Goal: Information Seeking & Learning: Learn about a topic

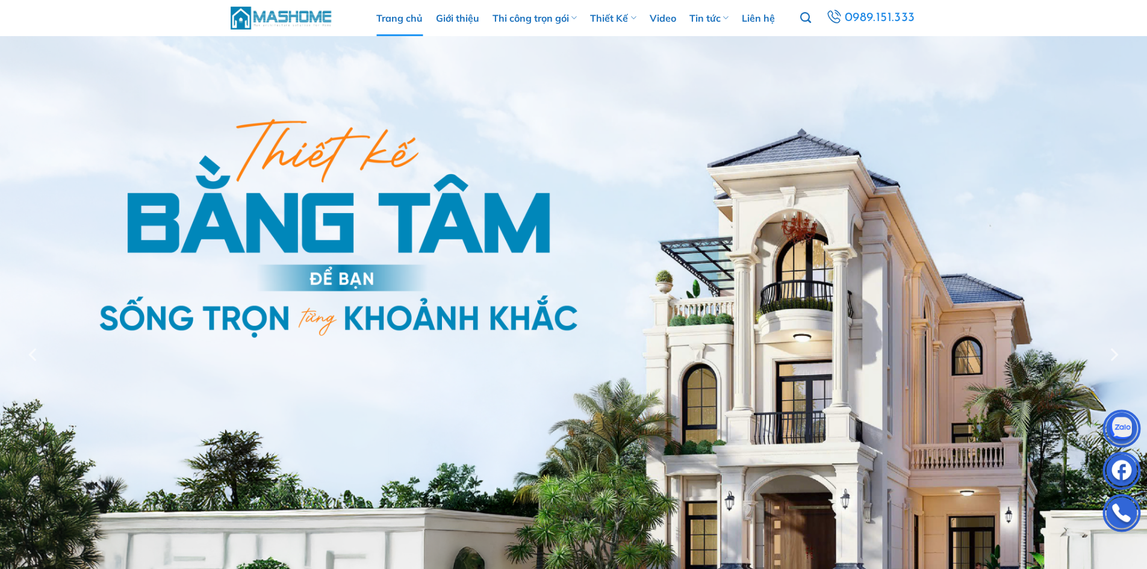
click at [306, 21] on img at bounding box center [282, 18] width 102 height 26
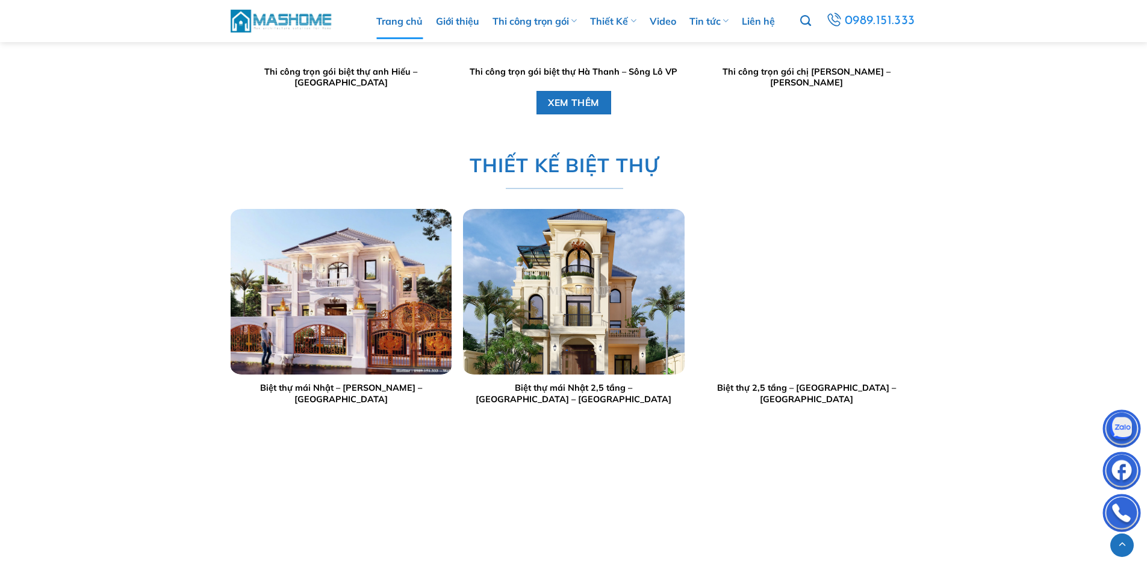
scroll to position [2047, 0]
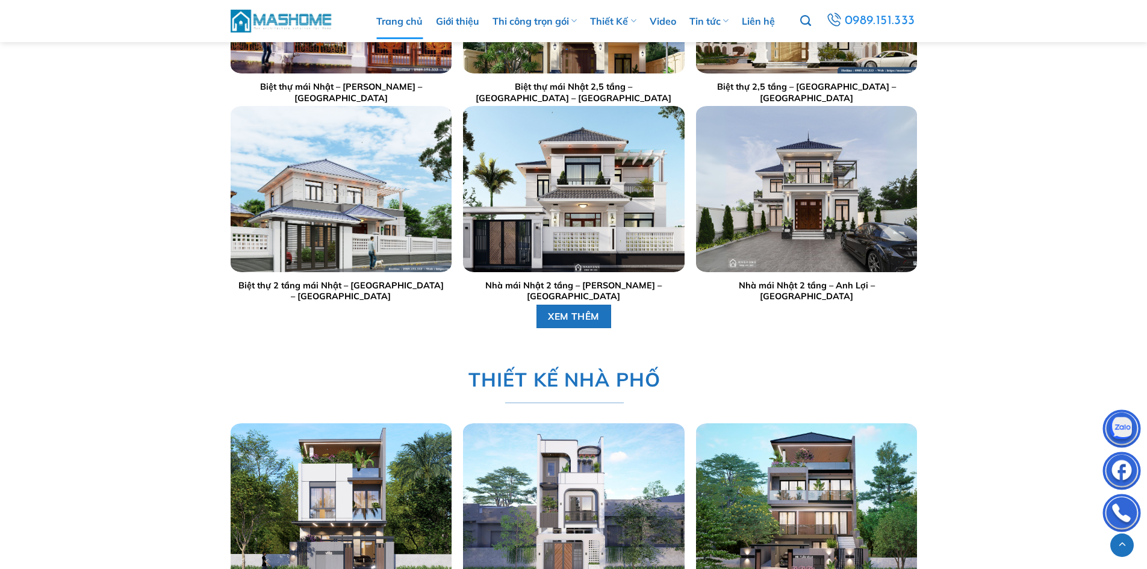
click at [787, 180] on img "Nhà mái Nhật 2 tầng - Anh Lợi - Hà Tĩnh" at bounding box center [806, 190] width 221 height 166
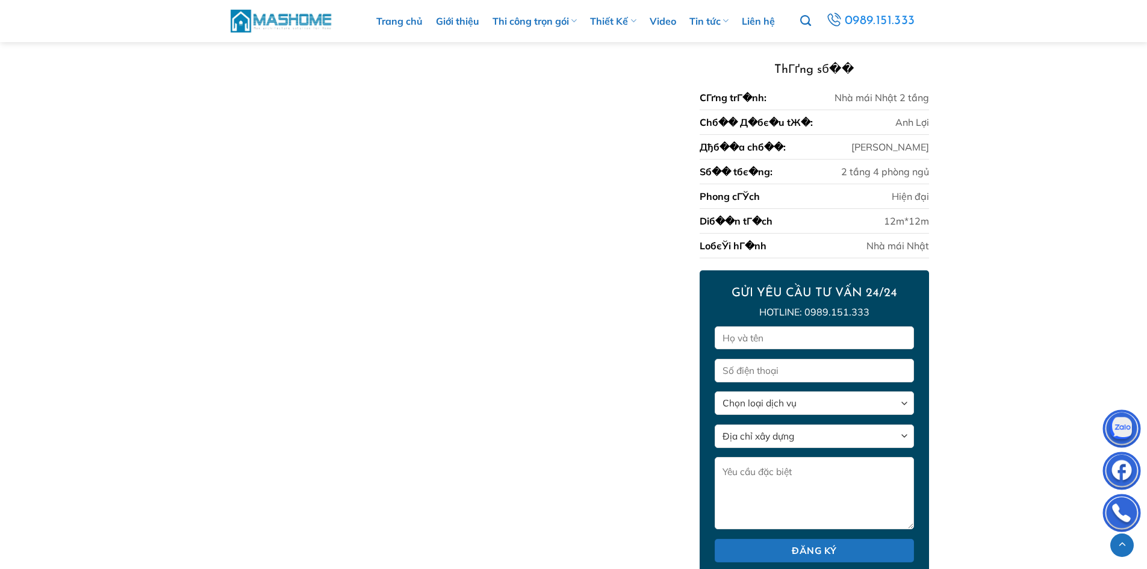
scroll to position [1445, 0]
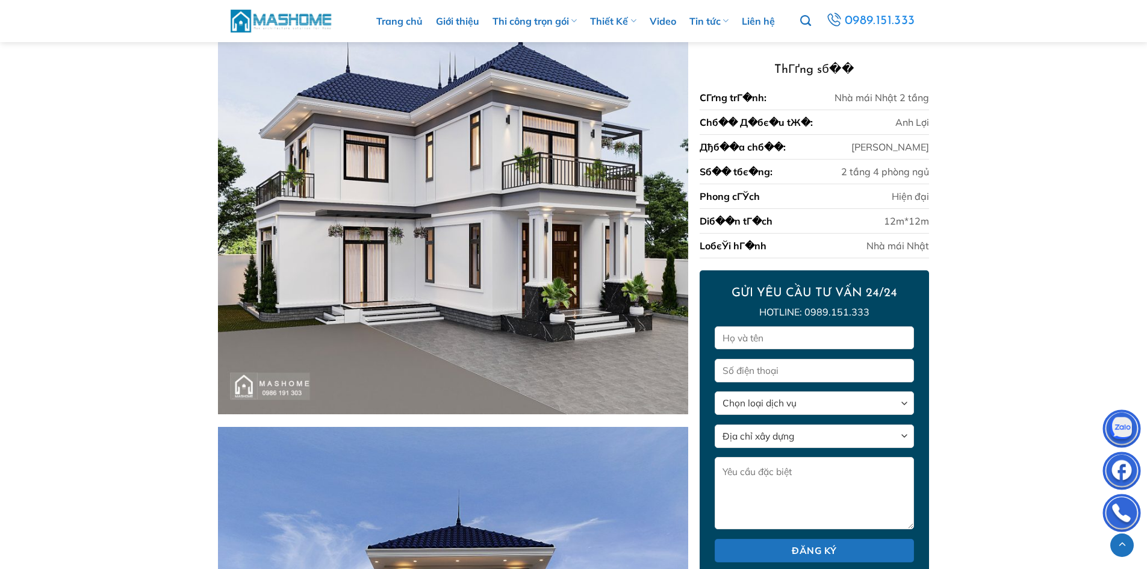
click at [299, 22] on img at bounding box center [282, 21] width 102 height 26
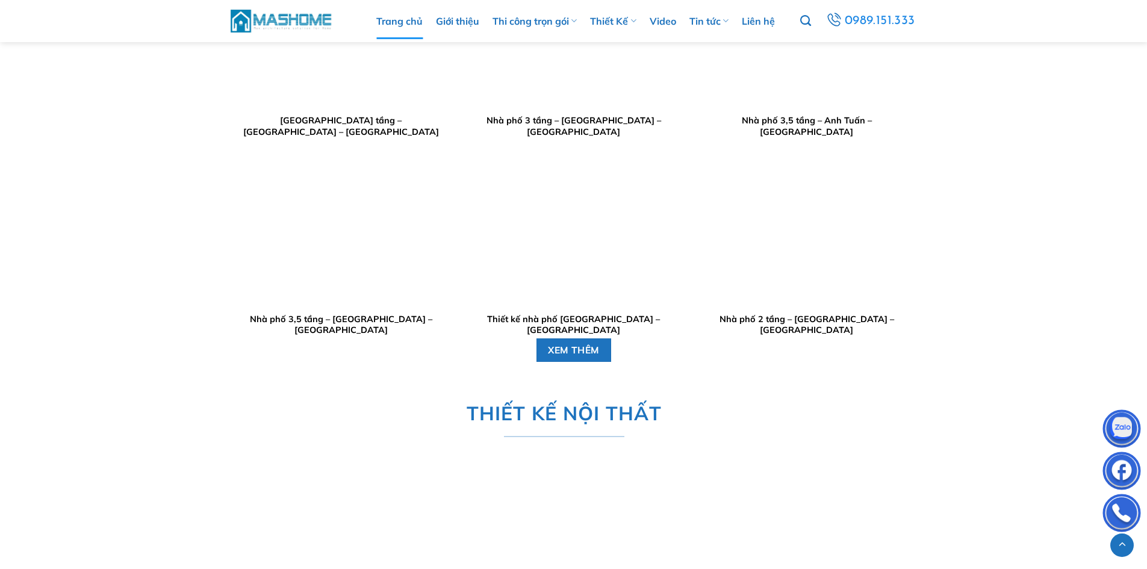
scroll to position [2829, 0]
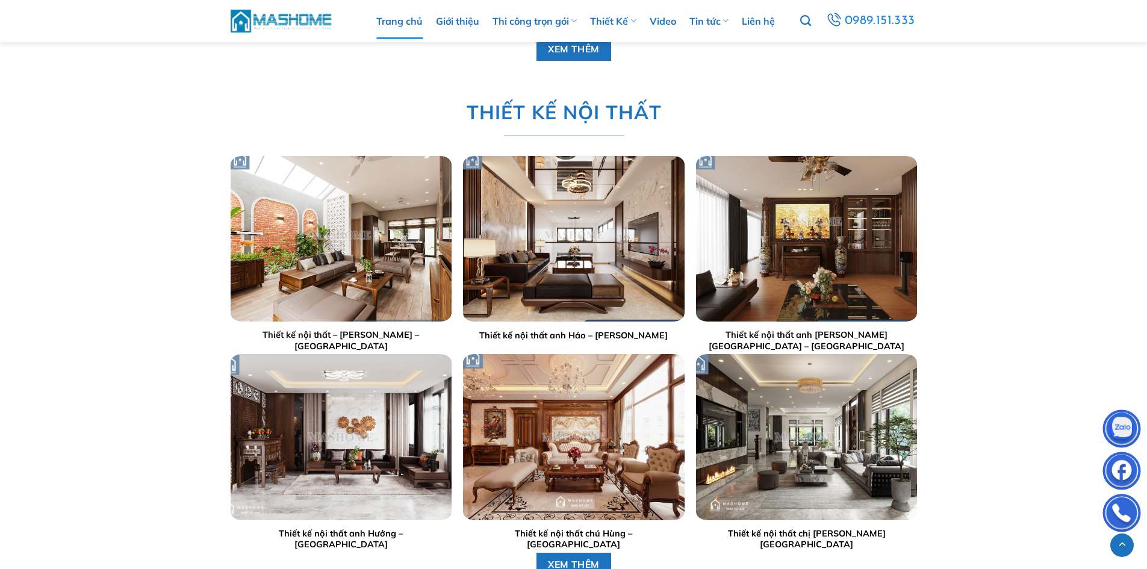
click at [284, 23] on img at bounding box center [282, 21] width 102 height 26
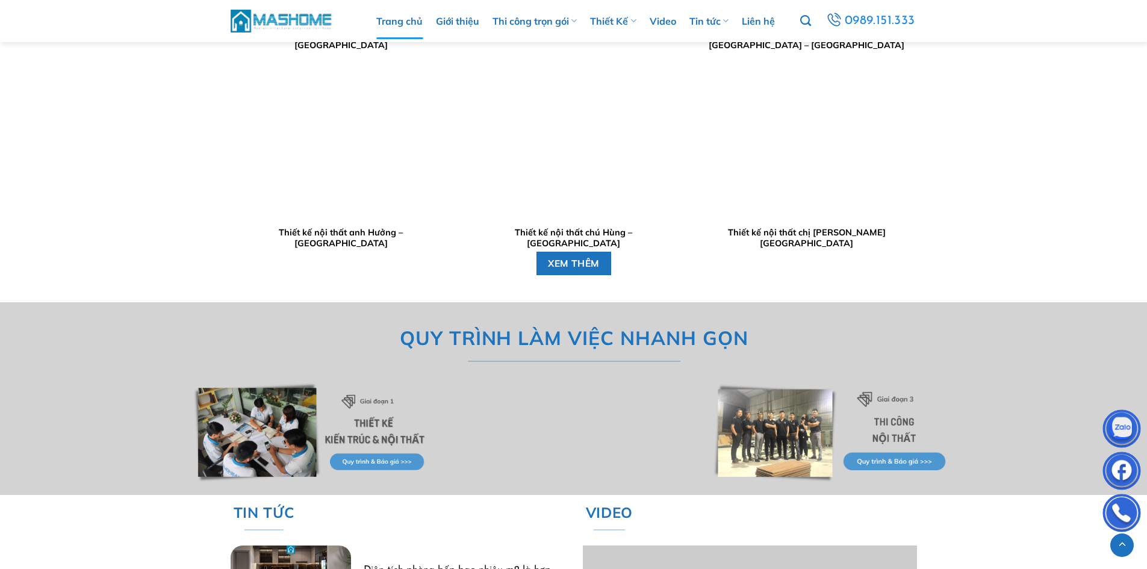
scroll to position [3491, 0]
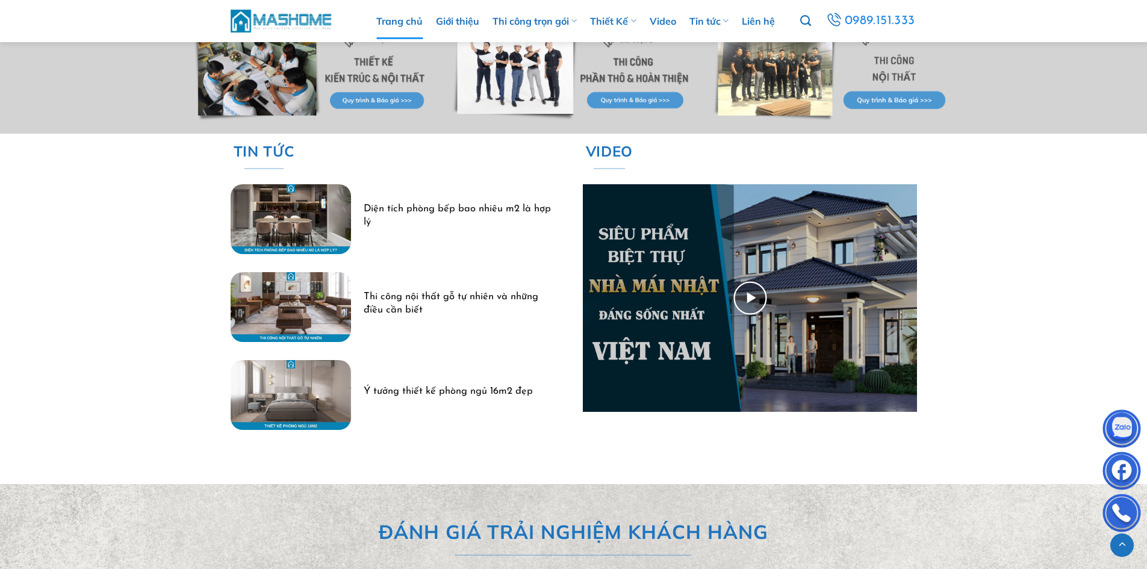
click at [761, 283] on img at bounding box center [750, 298] width 334 height 228
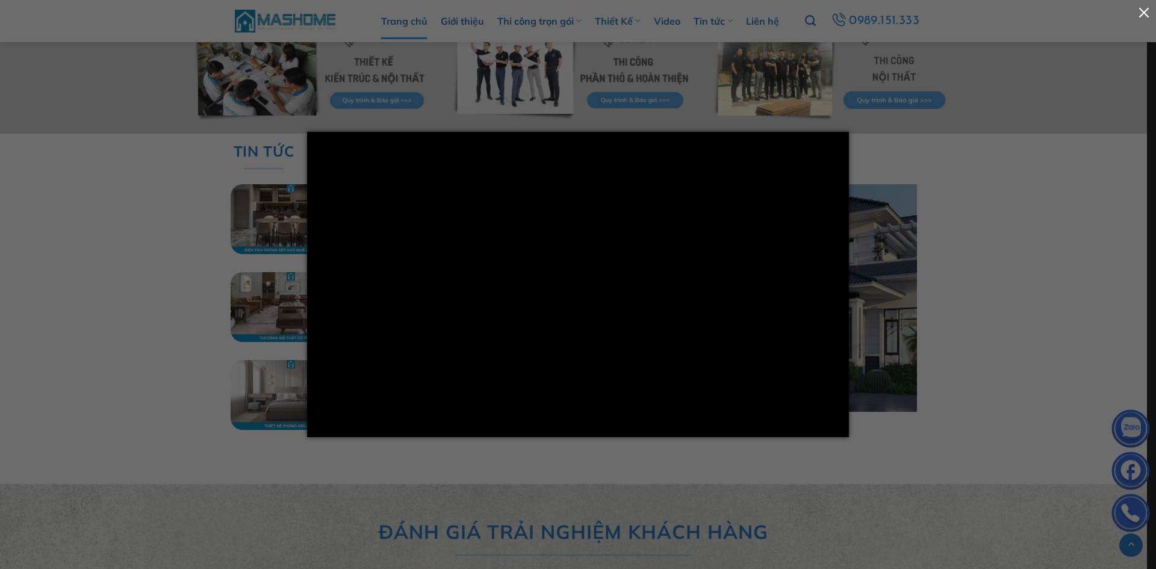
click at [1143, 9] on button "button" at bounding box center [1144, 12] width 24 height 24
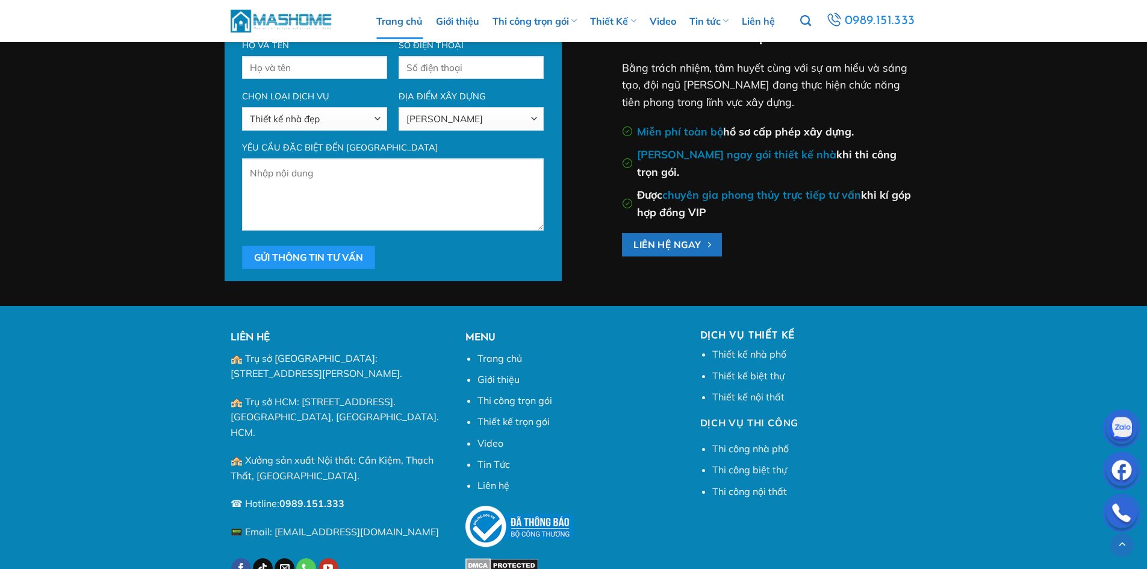
scroll to position [4590, 0]
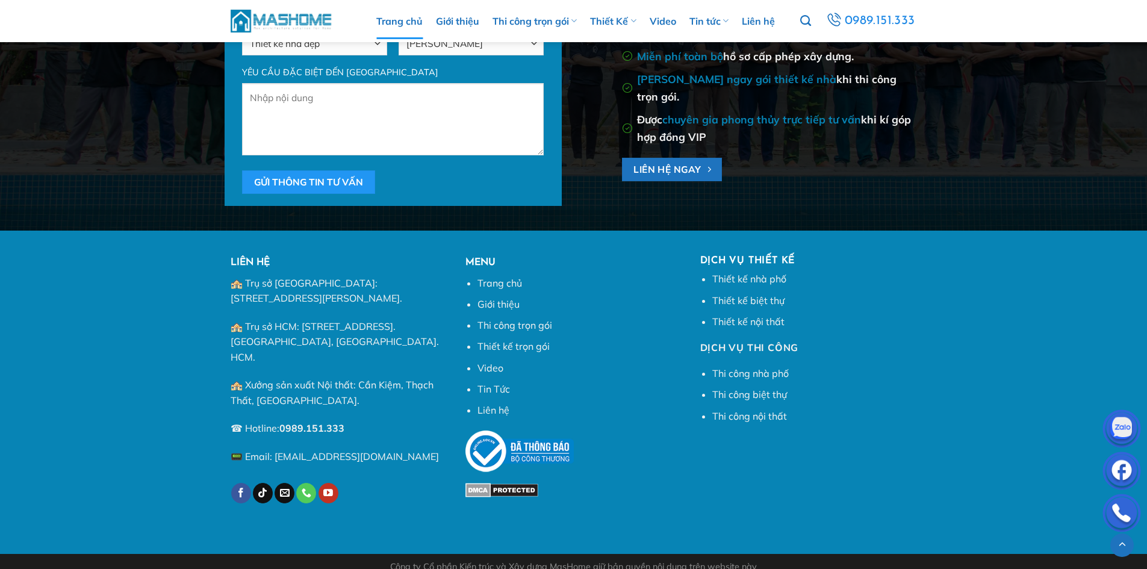
click at [287, 17] on img at bounding box center [282, 21] width 102 height 26
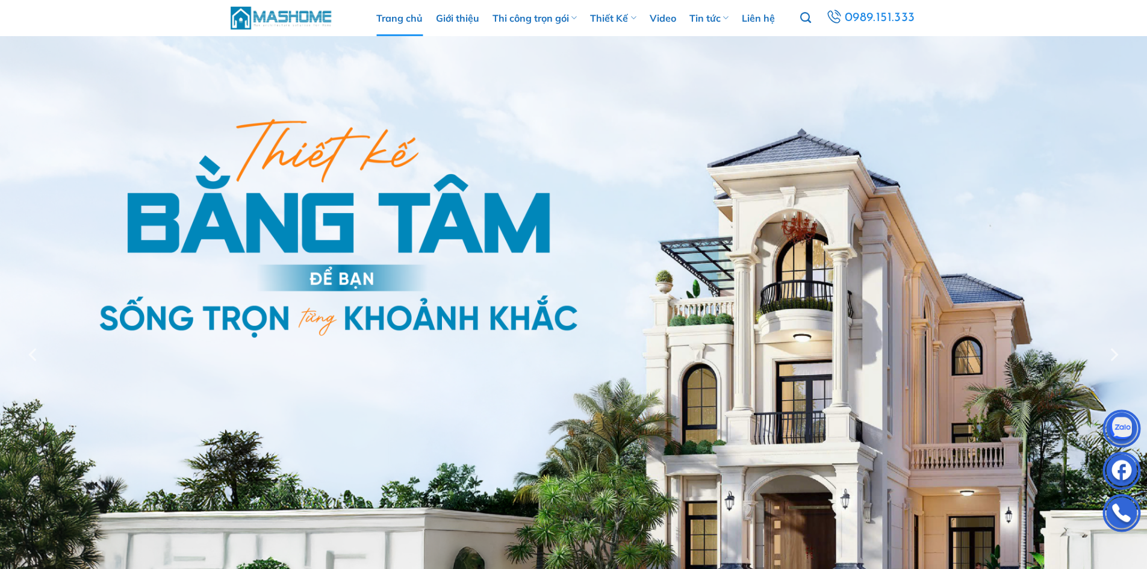
click at [296, 15] on img at bounding box center [282, 18] width 102 height 26
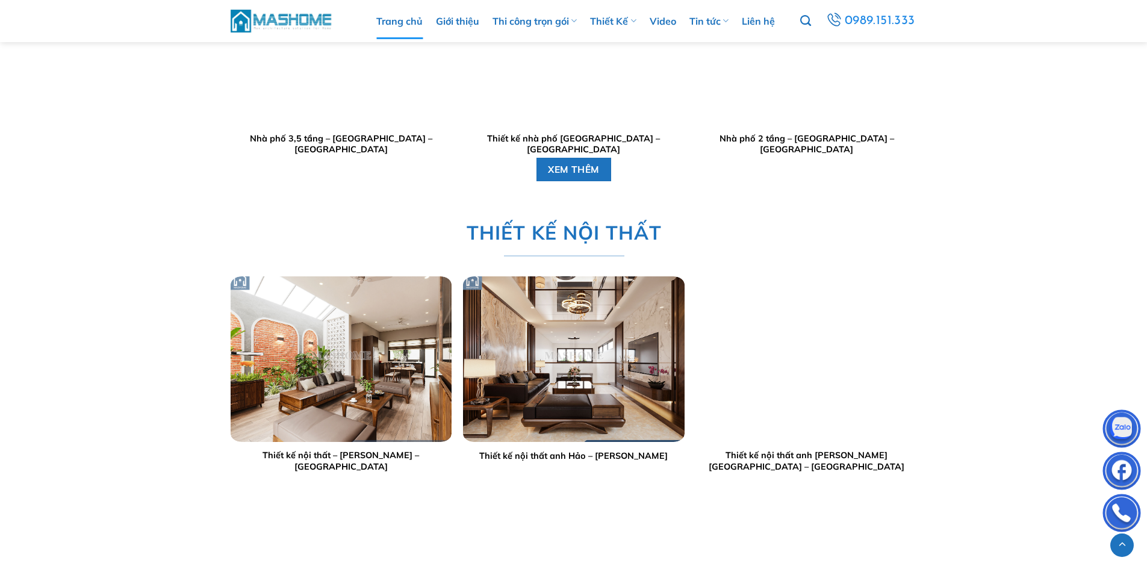
scroll to position [2528, 0]
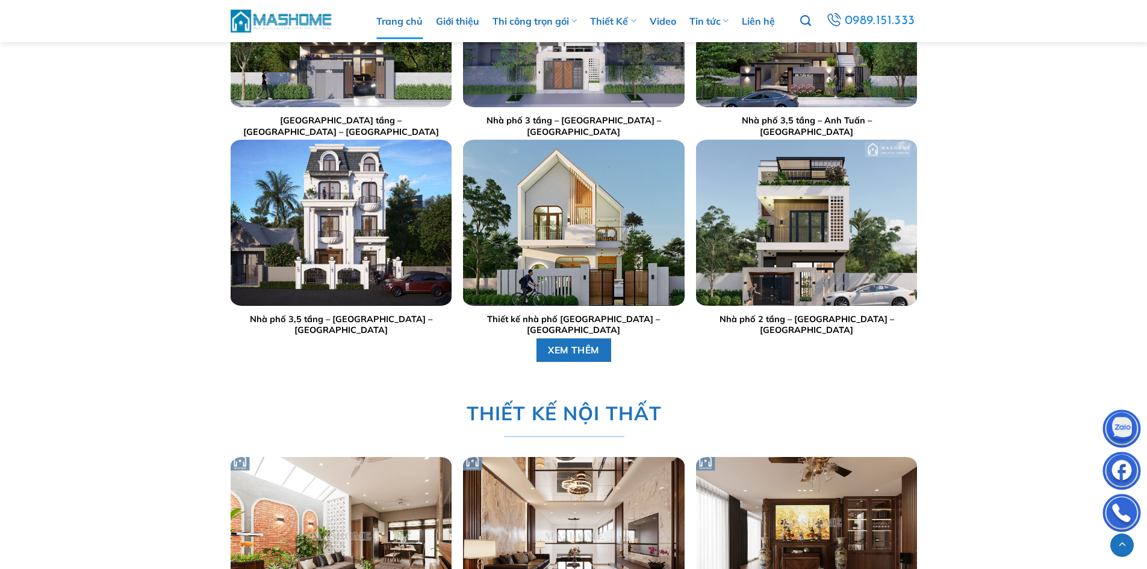
click at [820, 185] on img "Nhà phố 2 tầng - Anh Dũng - Đông Anh" at bounding box center [806, 223] width 221 height 166
click at [615, 214] on img "Thiết kế nhà phố anh Sinh - Bắc Giang" at bounding box center [573, 223] width 221 height 166
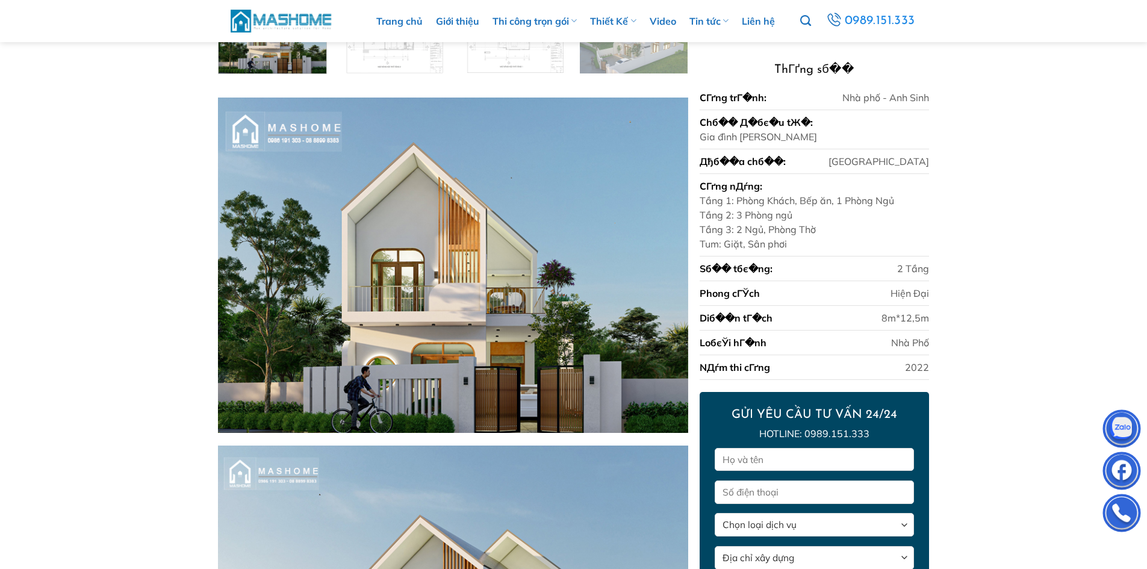
scroll to position [542, 0]
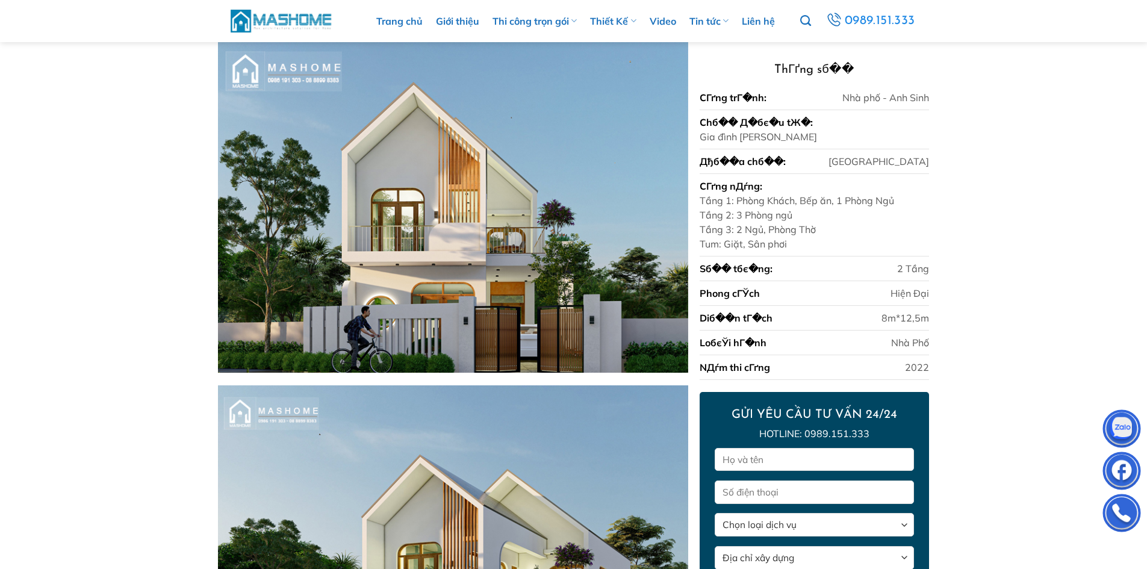
click at [273, 17] on img at bounding box center [282, 21] width 102 height 26
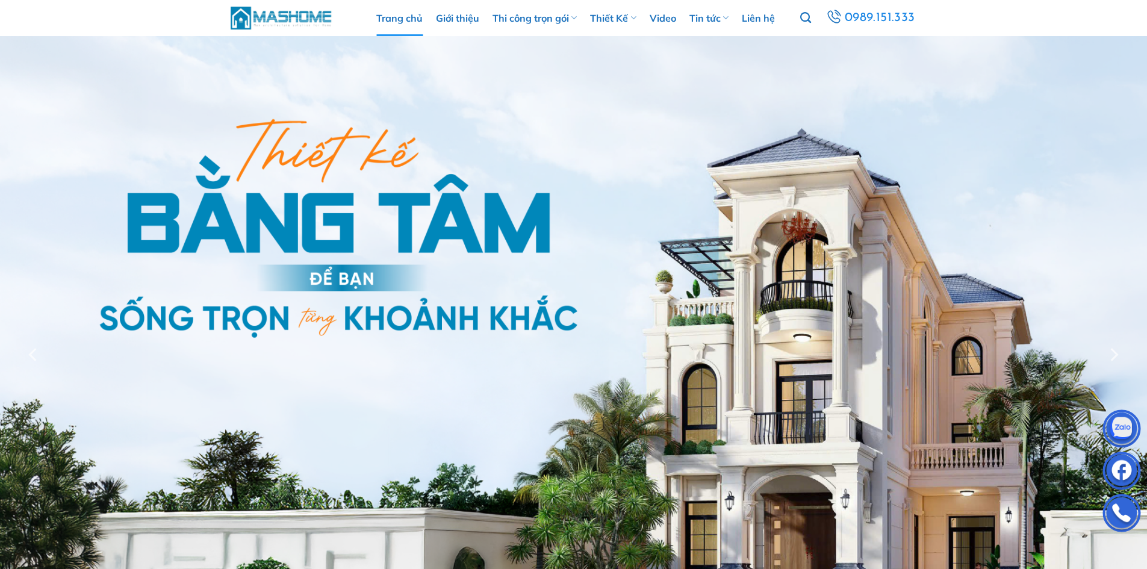
click at [305, 25] on img at bounding box center [282, 18] width 102 height 26
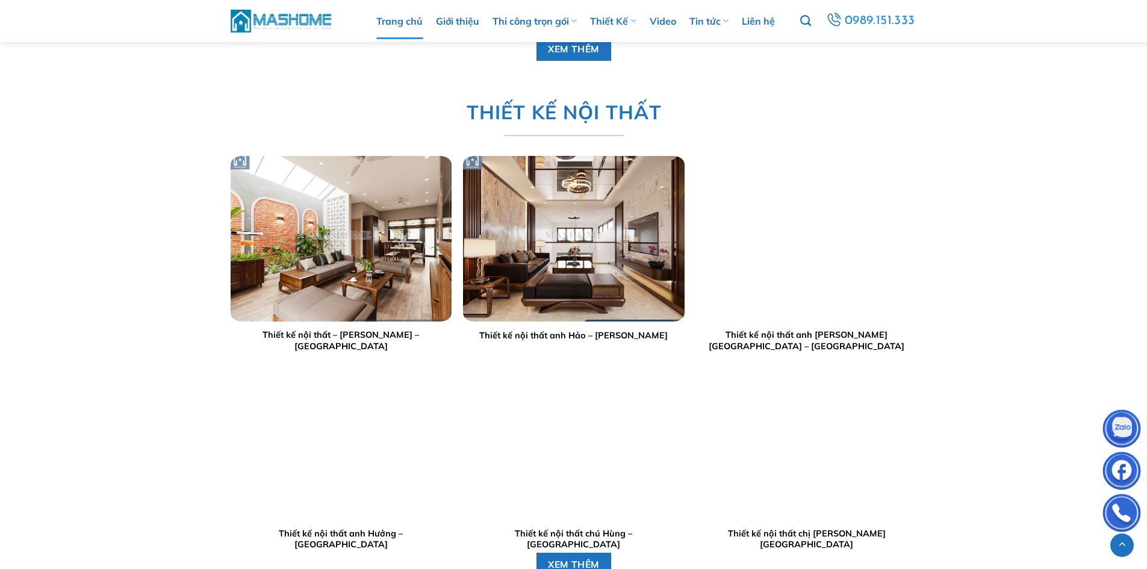
scroll to position [2889, 0]
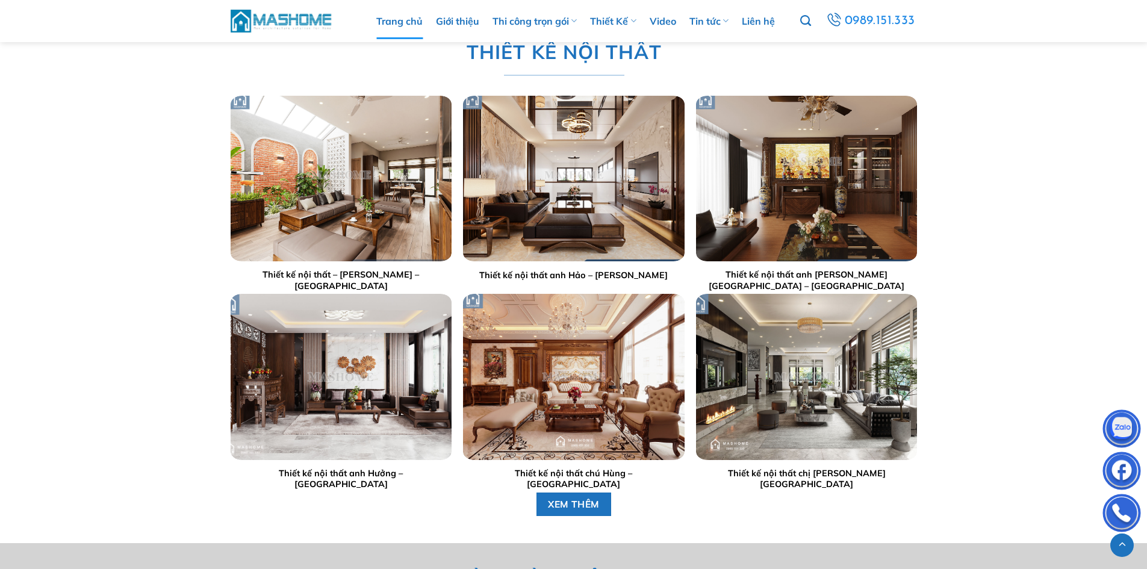
click at [293, 14] on img at bounding box center [282, 21] width 102 height 26
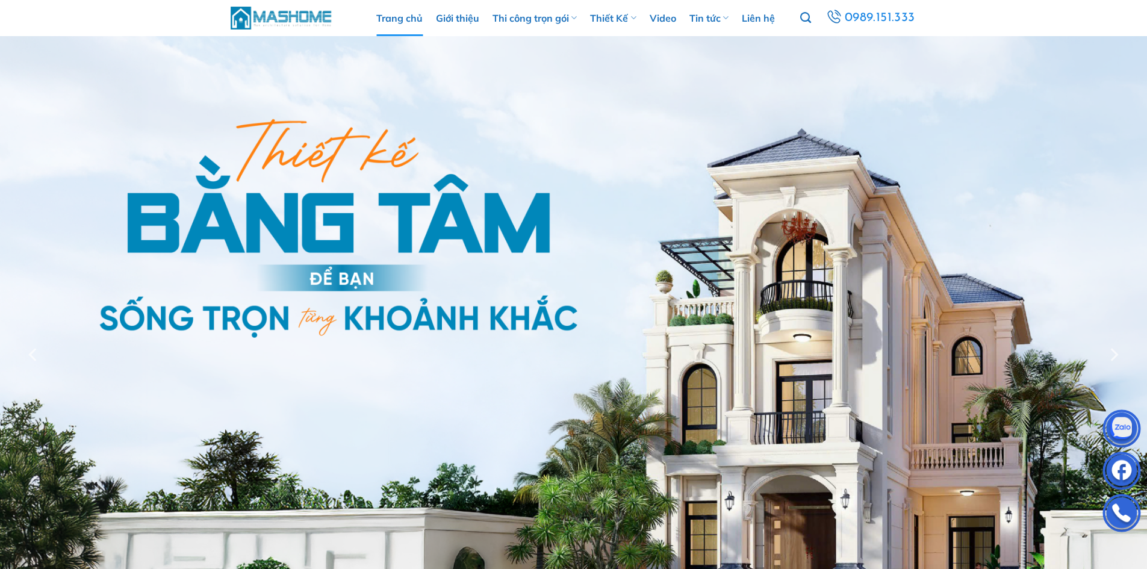
click at [286, 17] on img at bounding box center [282, 18] width 102 height 26
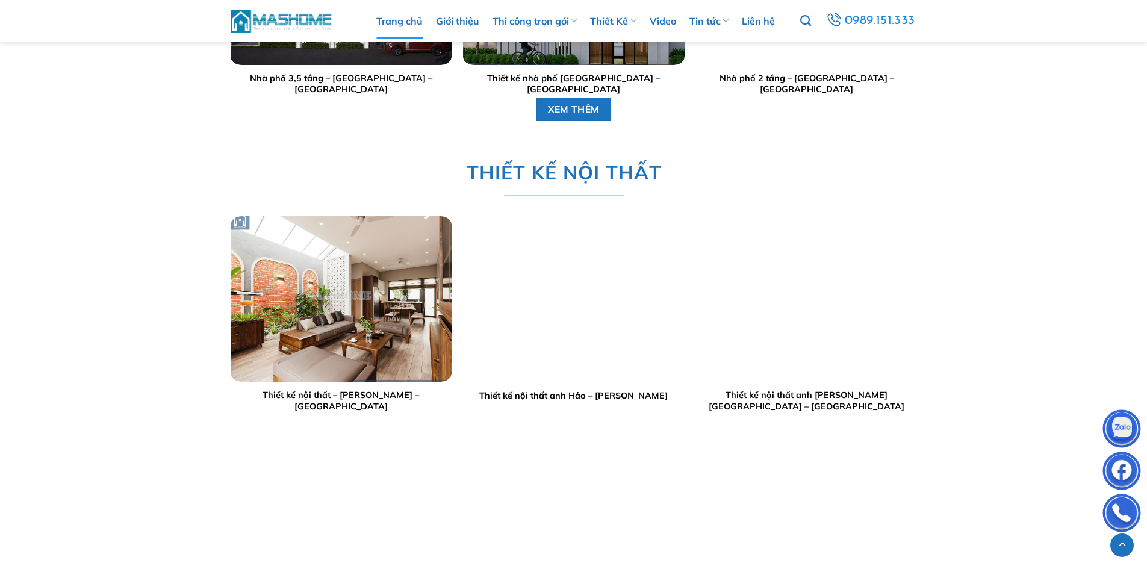
scroll to position [2829, 0]
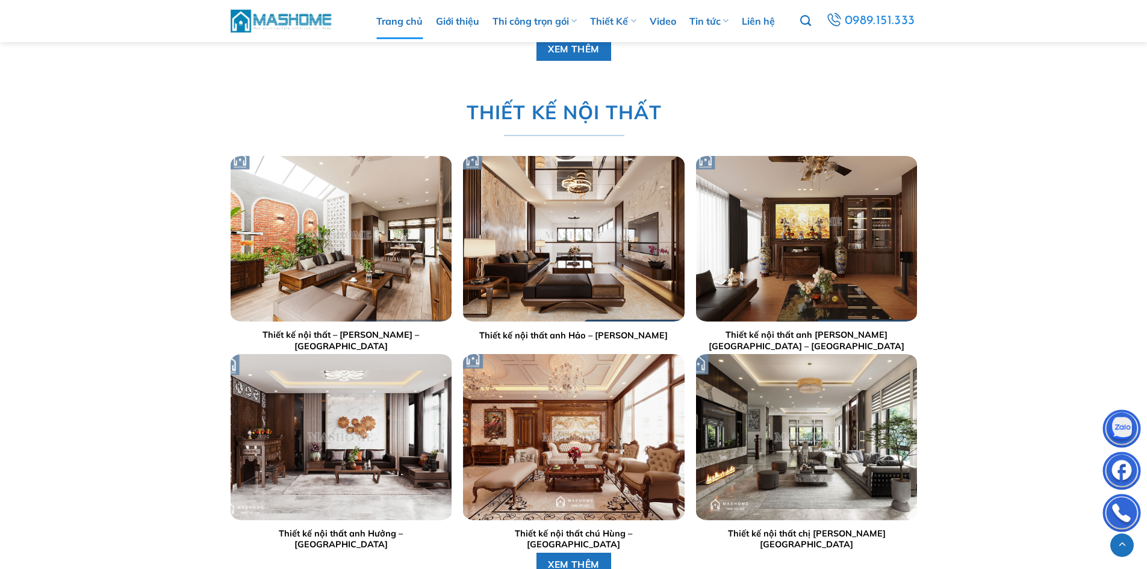
click at [309, 14] on img at bounding box center [282, 21] width 102 height 26
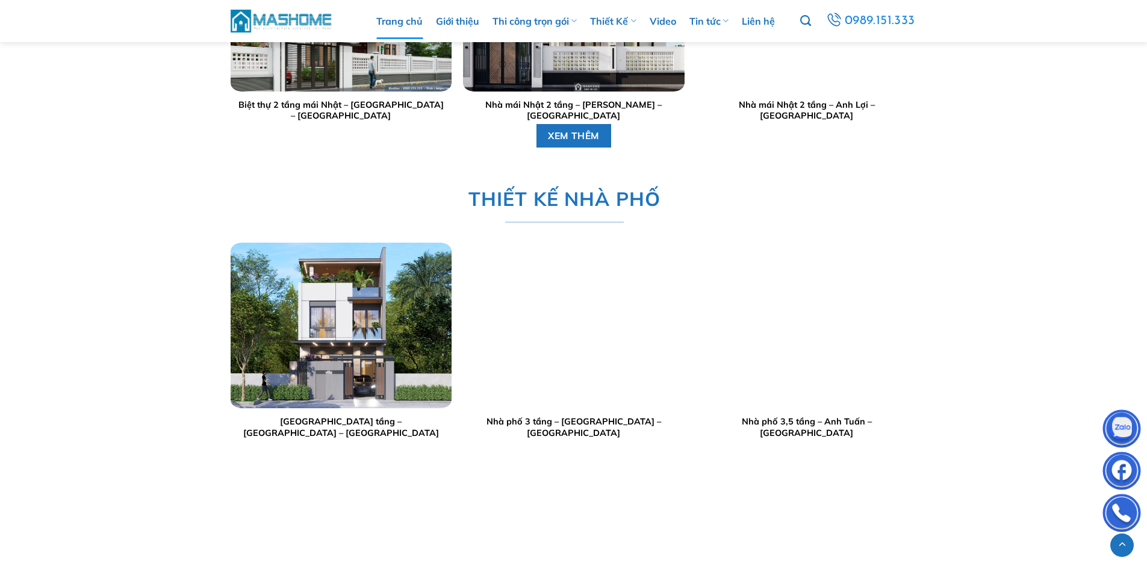
scroll to position [2287, 0]
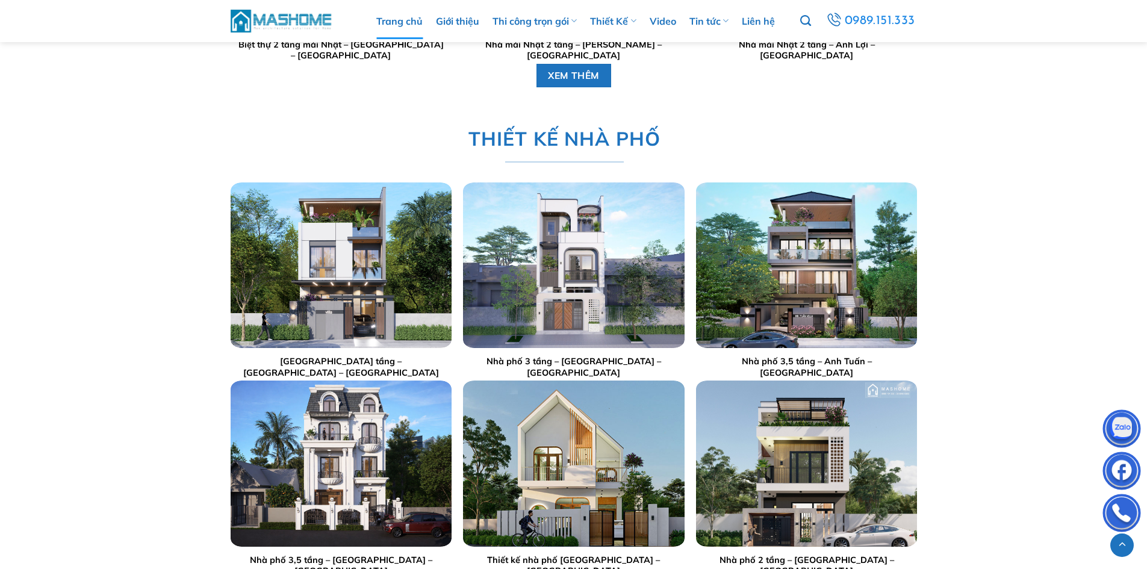
click at [560, 252] on img "Nhà phố 3 tầng - Anh Sang - Hà Nội" at bounding box center [573, 265] width 221 height 166
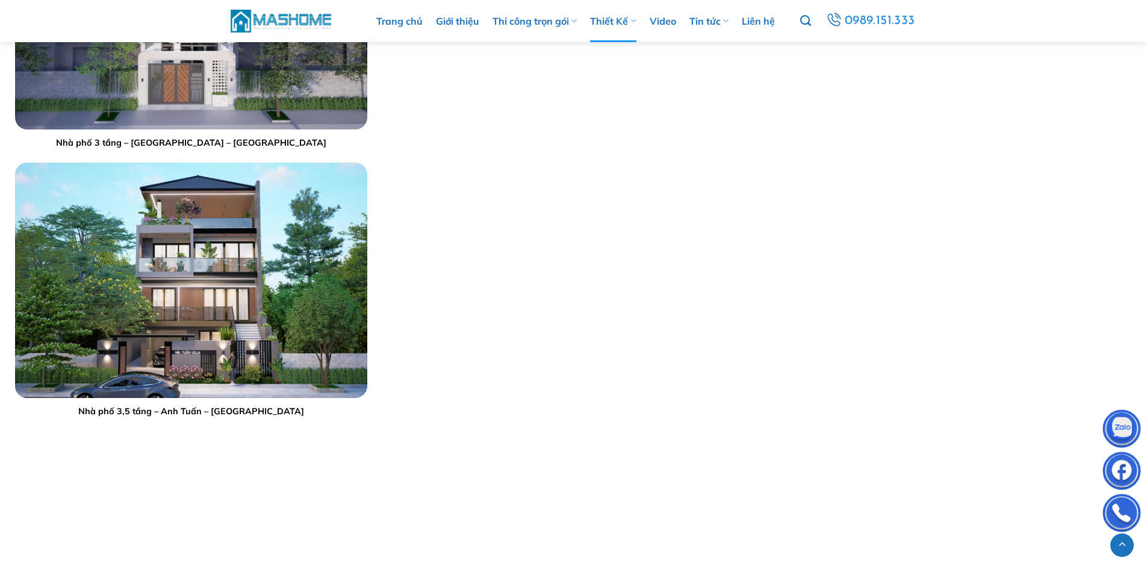
scroll to position [1806, 0]
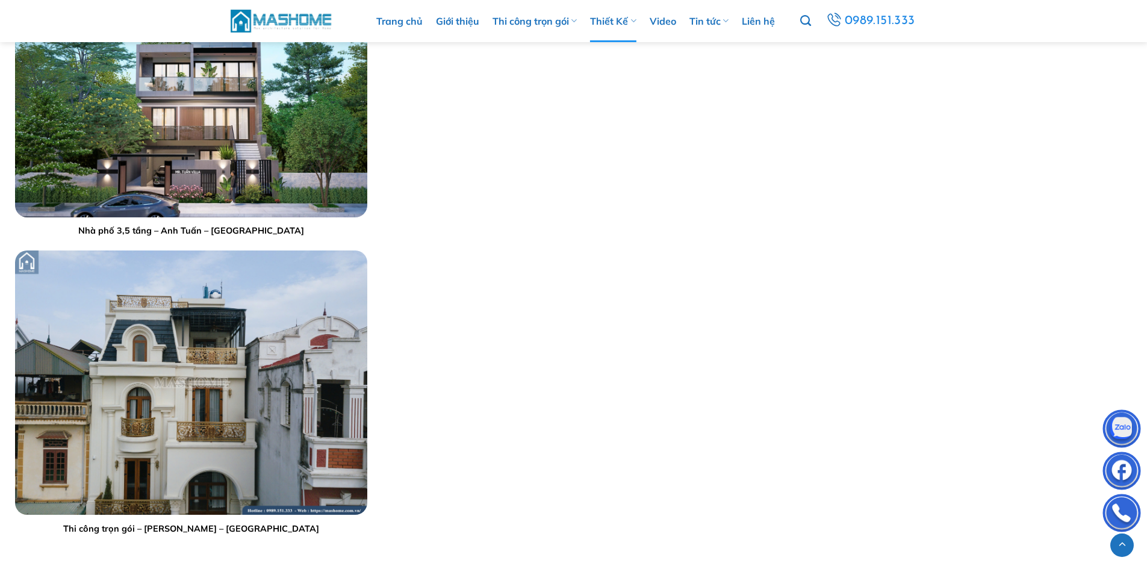
click at [299, 23] on img at bounding box center [282, 21] width 102 height 26
